Goal: Task Accomplishment & Management: Use online tool/utility

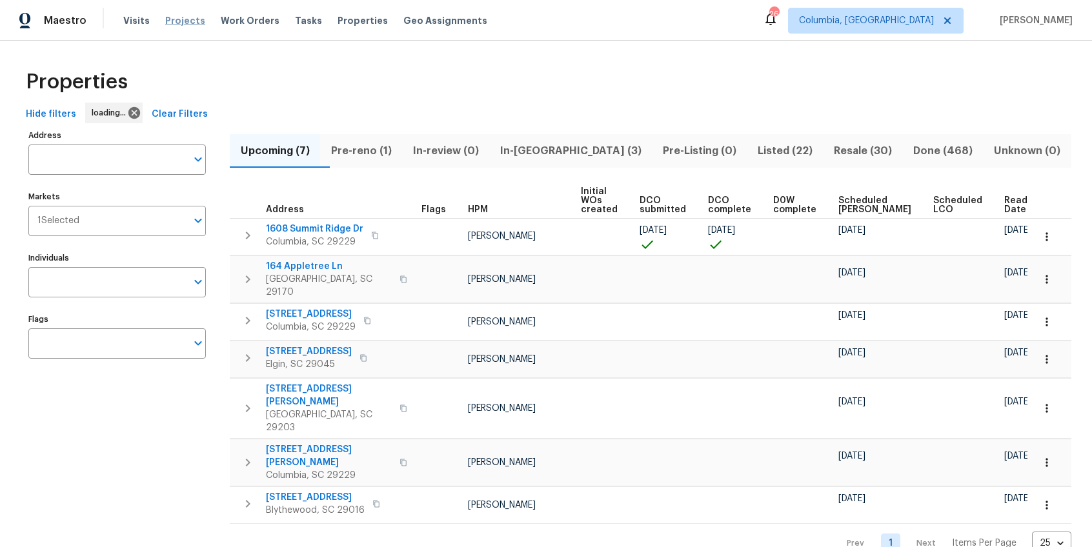
click at [168, 23] on span "Projects" at bounding box center [185, 20] width 40 height 13
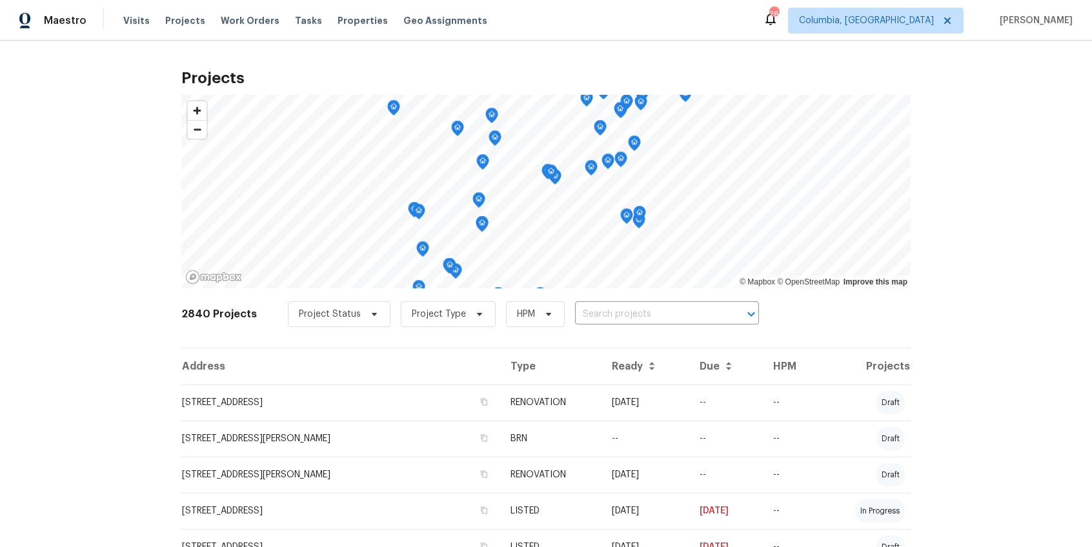
click at [591, 314] on input "text" at bounding box center [649, 315] width 148 height 20
type input "1336"
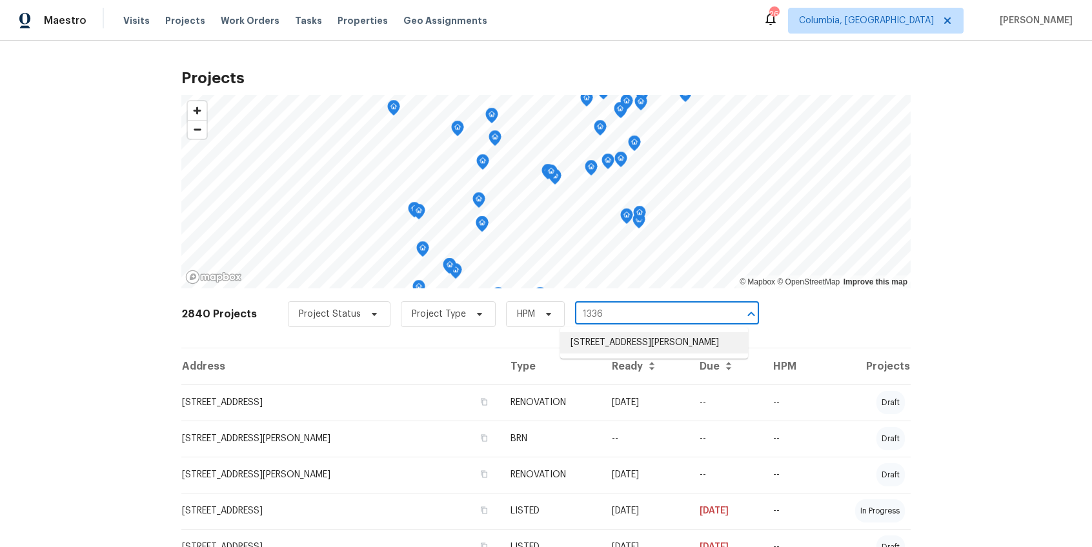
click at [591, 345] on li "1336 Johnson Ave, Columbia, SC 29203" at bounding box center [654, 342] width 188 height 21
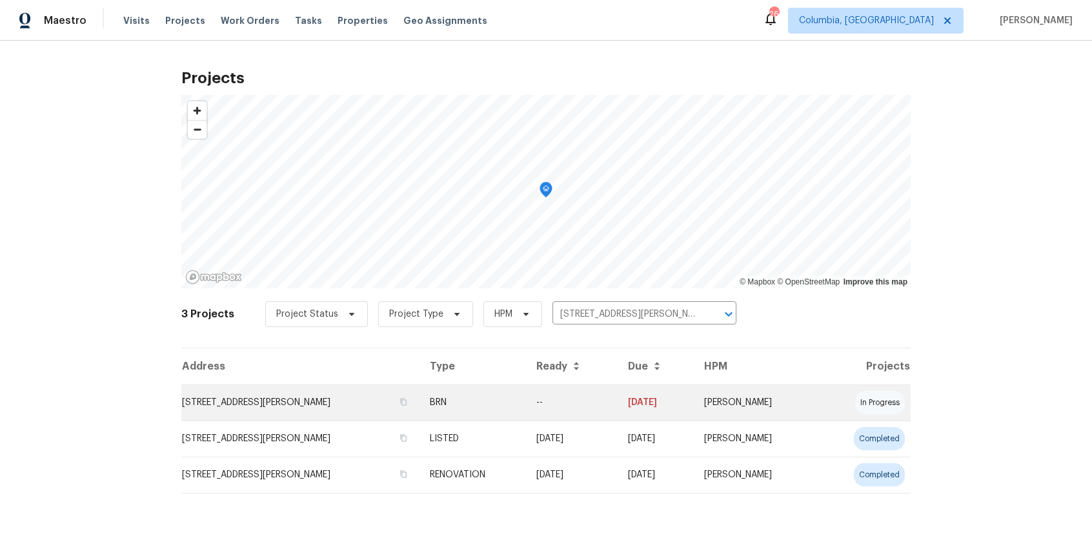
click at [271, 410] on td "1336 Johnson Ave, Columbia, SC 29203" at bounding box center [300, 403] width 238 height 36
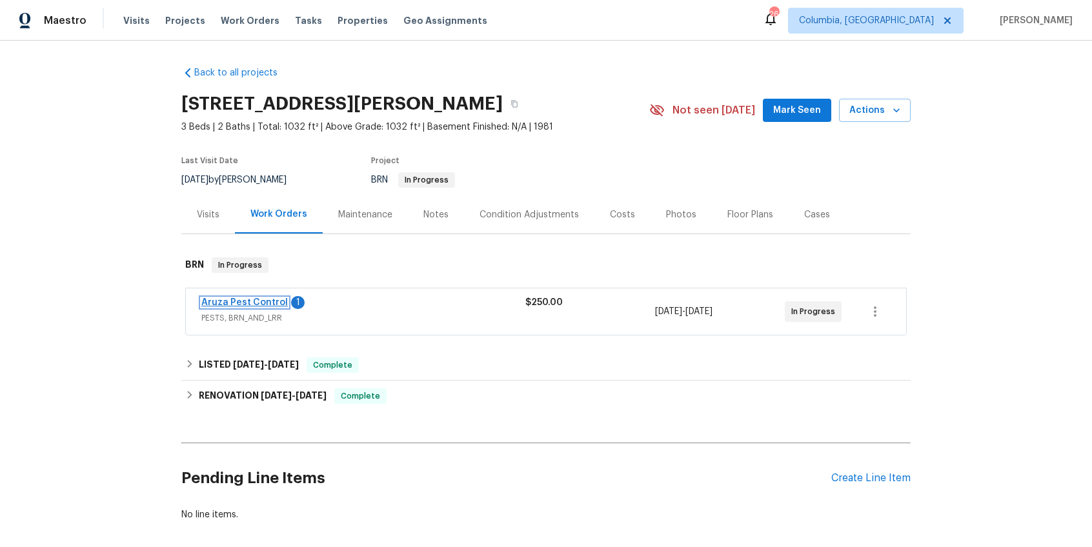
click at [244, 306] on link "Aruza Pest Control" at bounding box center [244, 302] width 86 height 9
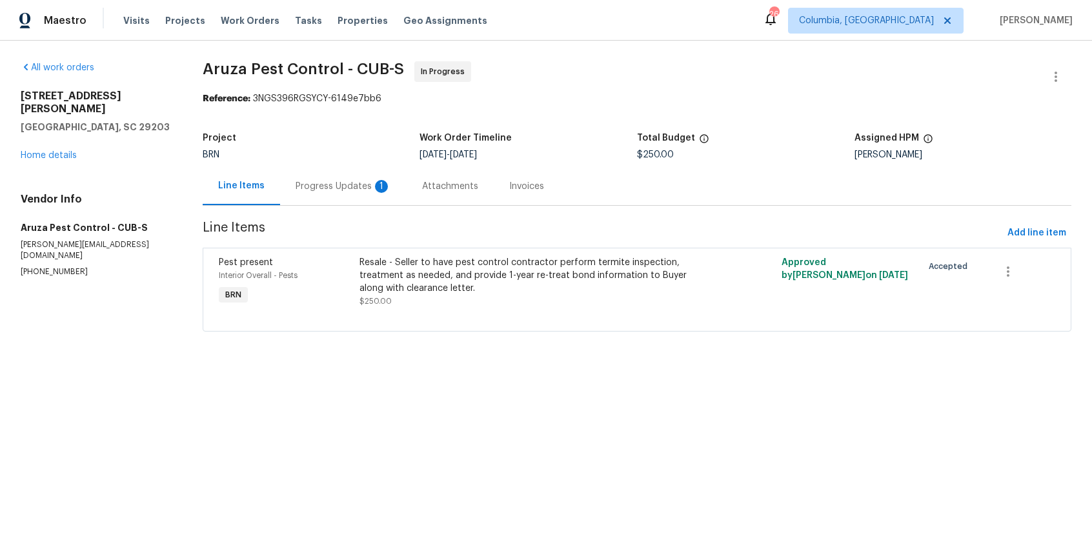
click at [337, 202] on div "Progress Updates 1" at bounding box center [343, 186] width 126 height 38
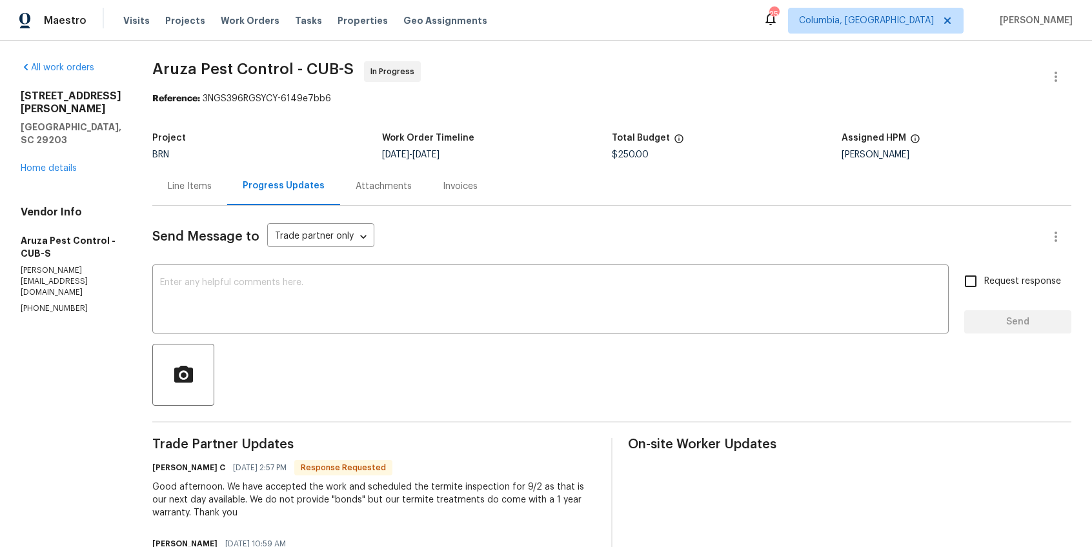
scroll to position [23, 0]
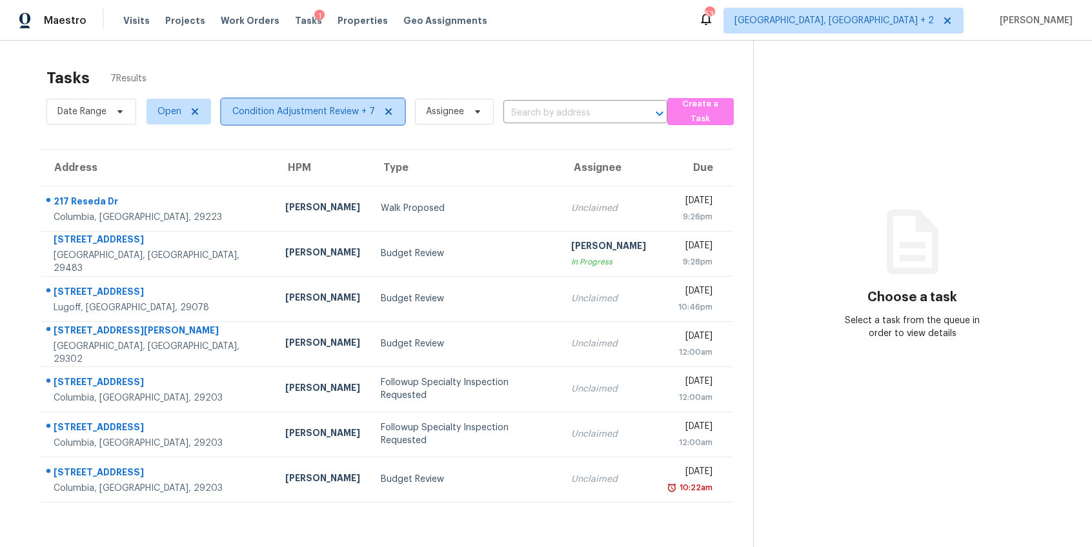
click at [265, 108] on span "Condition Adjustment Review + 7" at bounding box center [303, 111] width 143 height 13
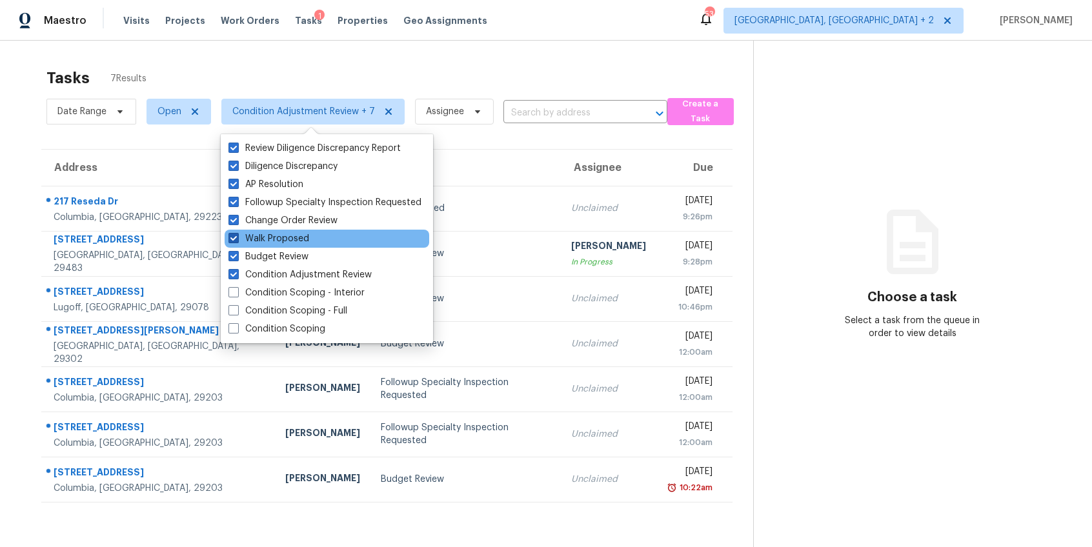
click at [235, 239] on span at bounding box center [233, 238] width 10 height 10
click at [235, 239] on input "Walk Proposed" at bounding box center [232, 236] width 8 height 8
checkbox input "false"
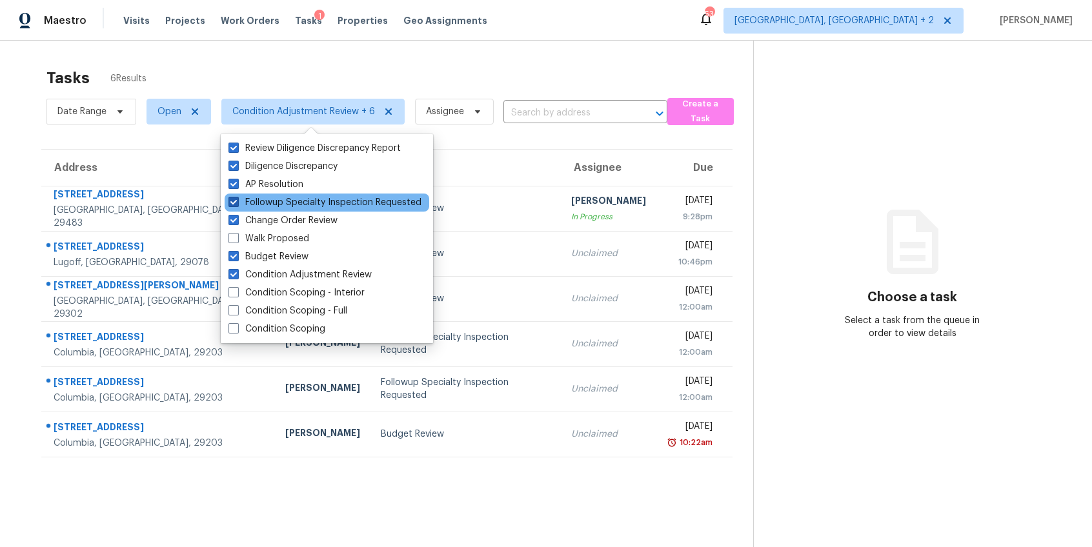
click at [230, 199] on span at bounding box center [233, 202] width 10 height 10
click at [230, 199] on input "Followup Specialty Inspection Requested" at bounding box center [232, 200] width 8 height 8
checkbox input "false"
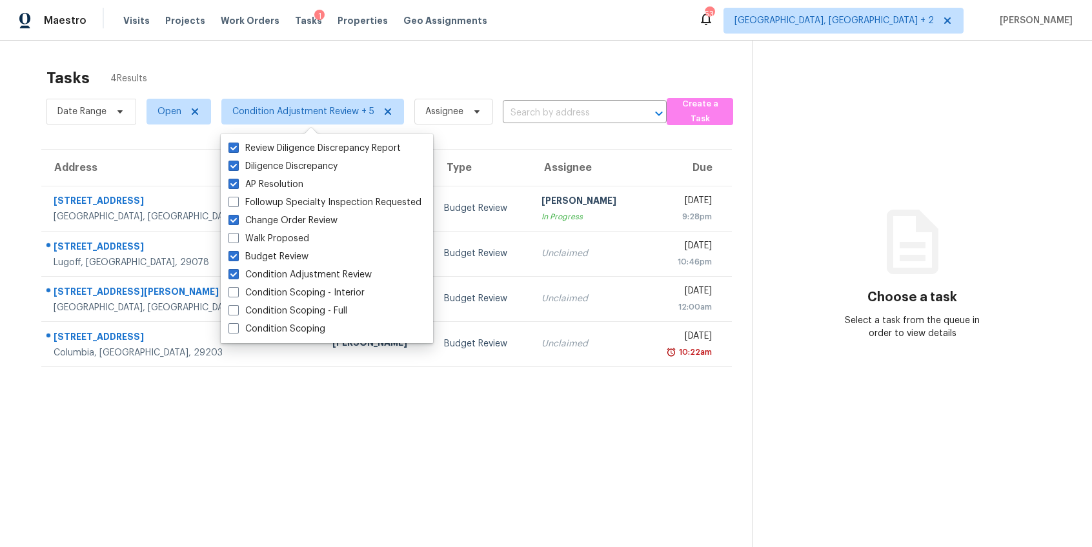
click at [23, 203] on div "Address HPM Type Assignee Due 114 Dovetail Cir Summerville, SC, 29483 Raymond R…" at bounding box center [387, 258] width 732 height 218
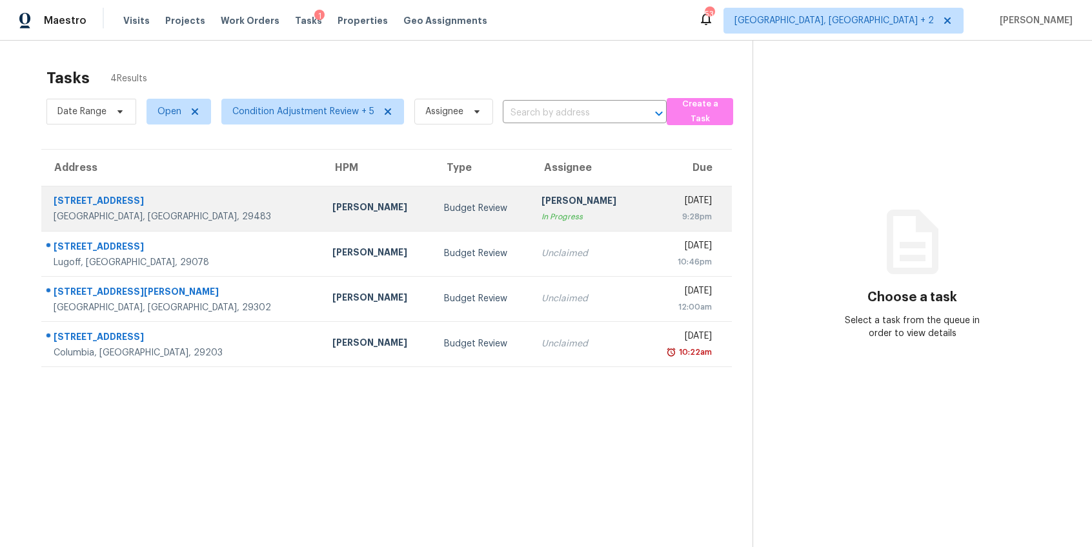
click at [332, 212] on div "Raymond Roberts" at bounding box center [377, 209] width 91 height 16
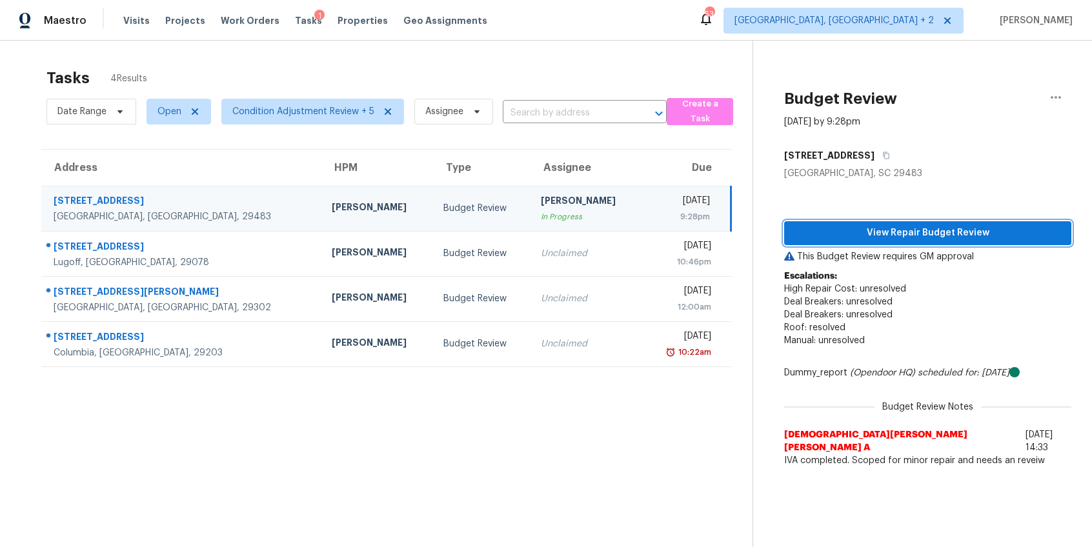
click at [967, 237] on span "View Repair Budget Review" at bounding box center [927, 233] width 267 height 16
click at [1048, 97] on icon "button" at bounding box center [1055, 97] width 15 height 15
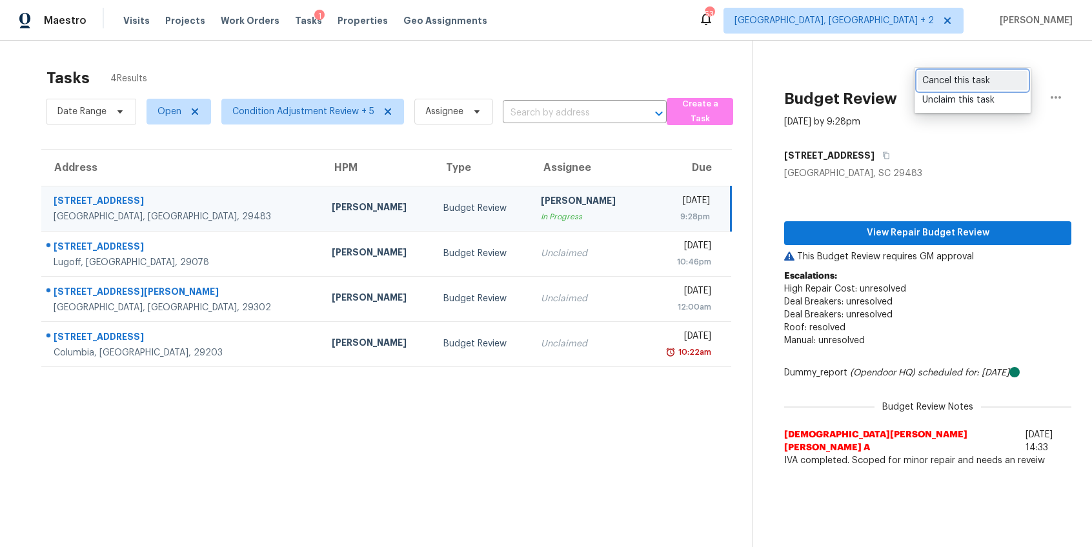
click at [969, 77] on div "Cancel this task" at bounding box center [972, 80] width 101 height 13
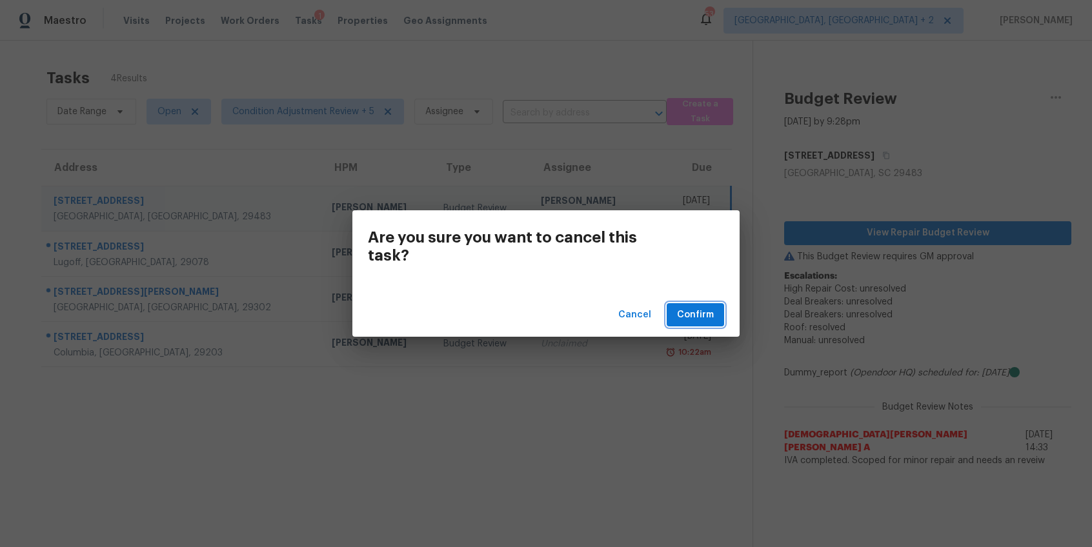
click at [688, 321] on span "Confirm" at bounding box center [695, 315] width 37 height 16
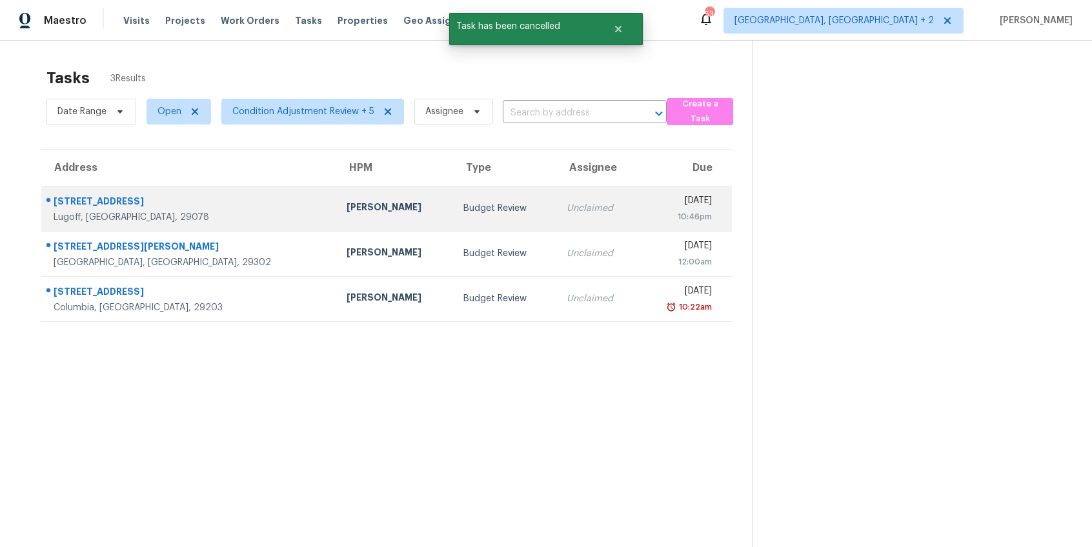
click at [336, 216] on td "Ryan Middleton" at bounding box center [394, 208] width 117 height 45
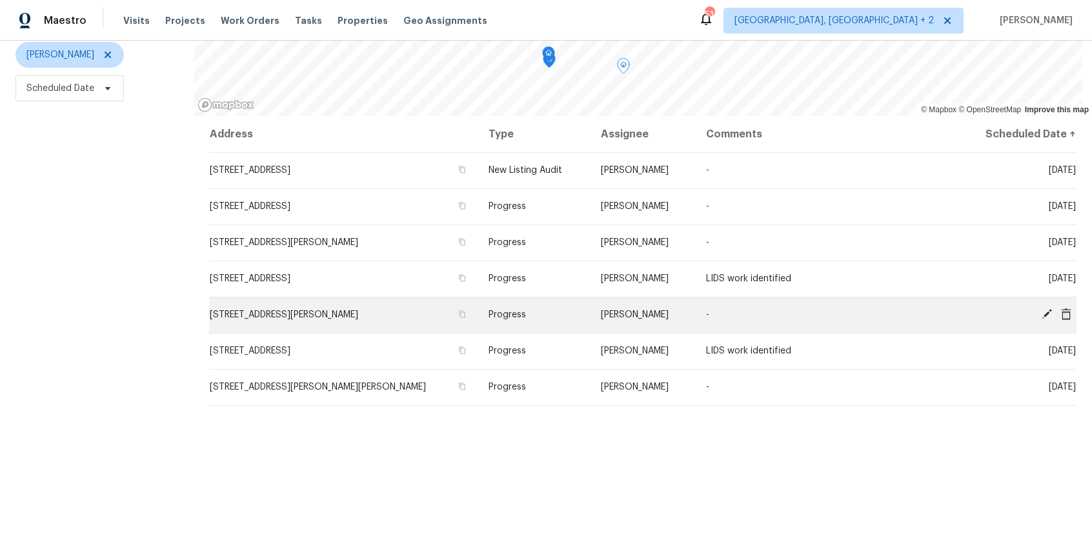
scroll to position [152, 0]
